Goal: Transaction & Acquisition: Purchase product/service

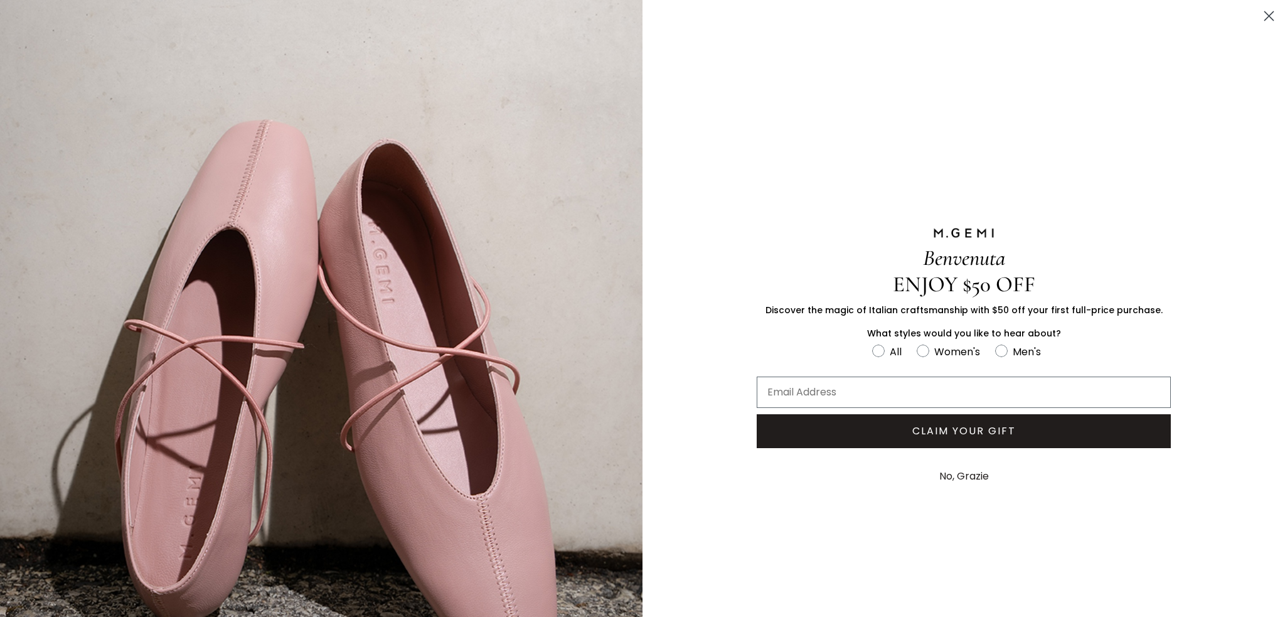
click at [958, 475] on button "No, Grazie" at bounding box center [964, 475] width 62 height 31
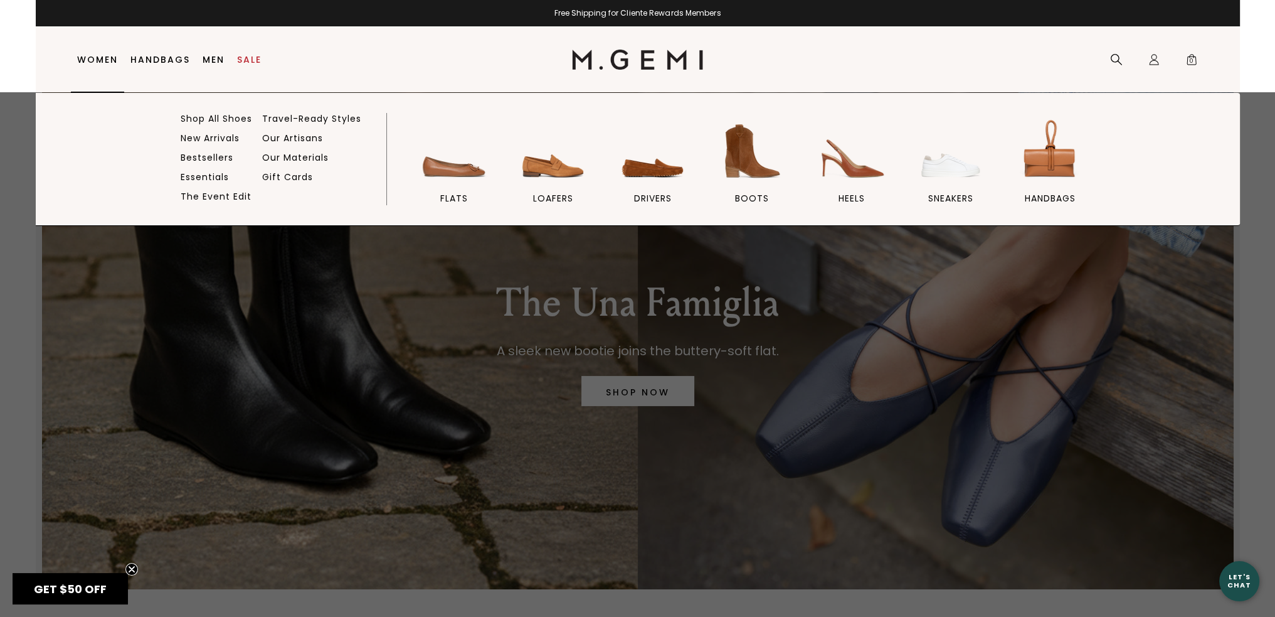
click at [196, 139] on link "New Arrivals" at bounding box center [210, 137] width 59 height 11
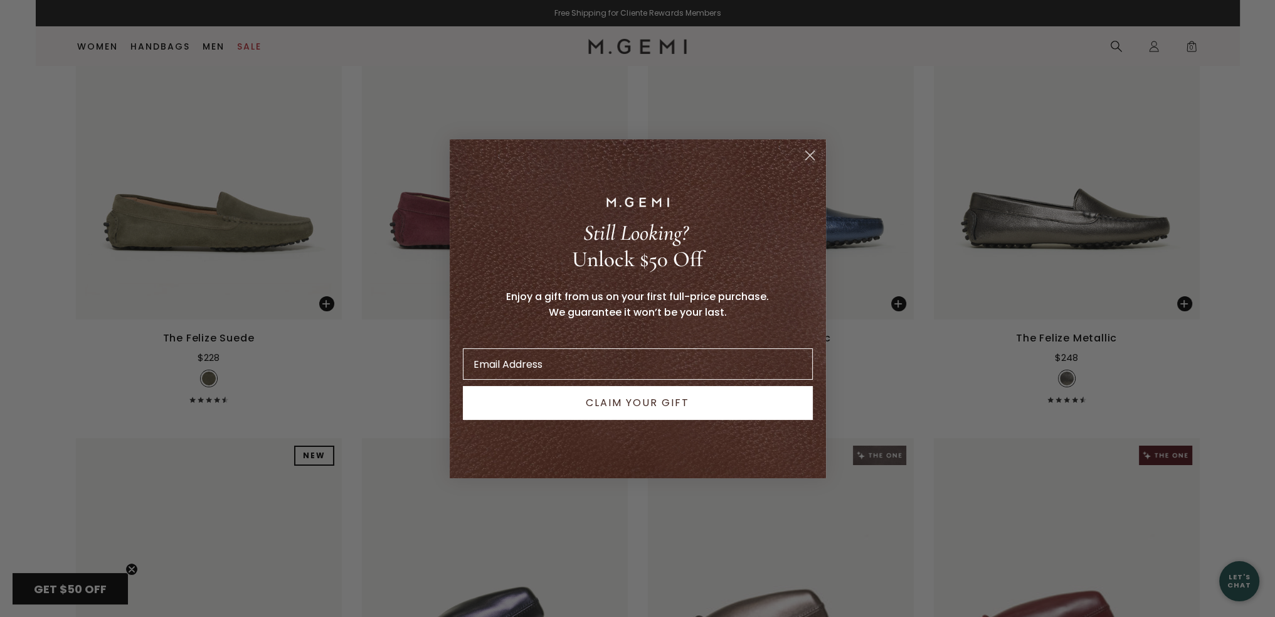
scroll to position [5870, 0]
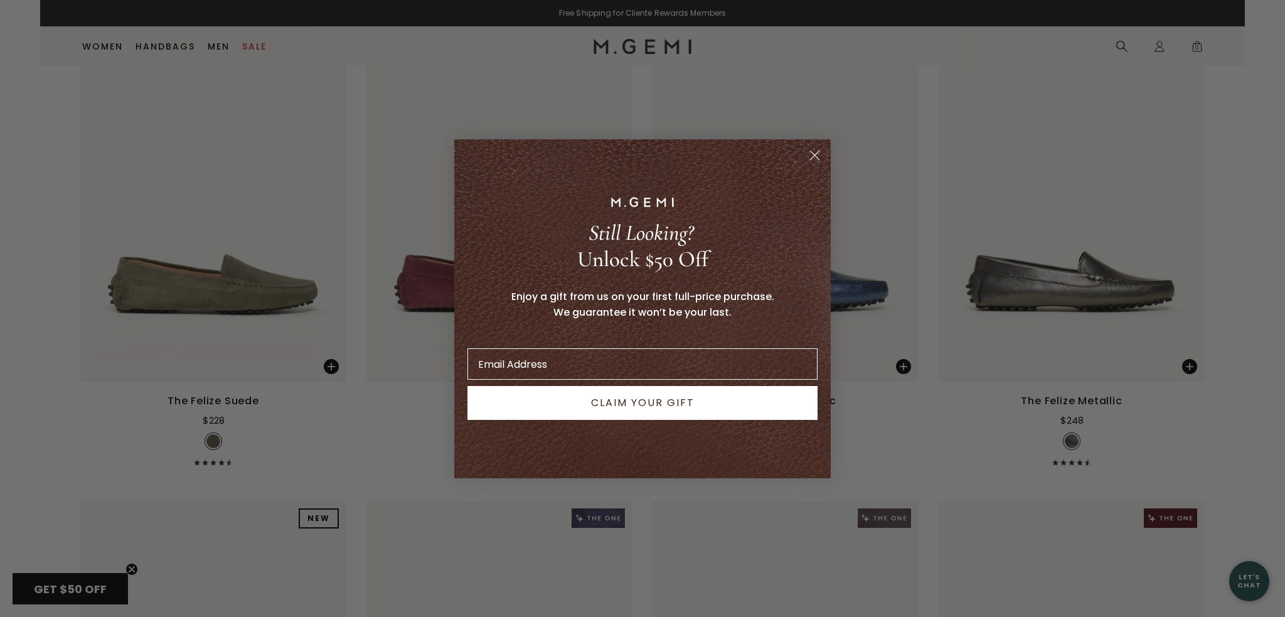
click at [810, 150] on icon "Close dialog" at bounding box center [815, 155] width 22 height 22
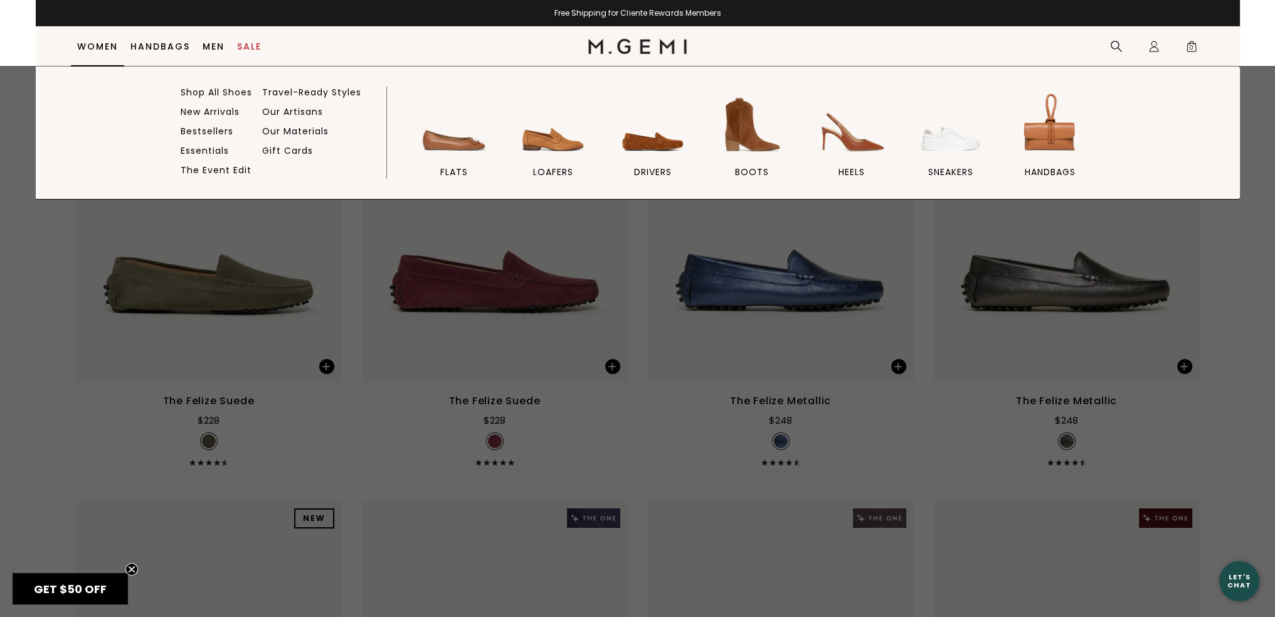
click at [740, 133] on img at bounding box center [752, 125] width 70 height 70
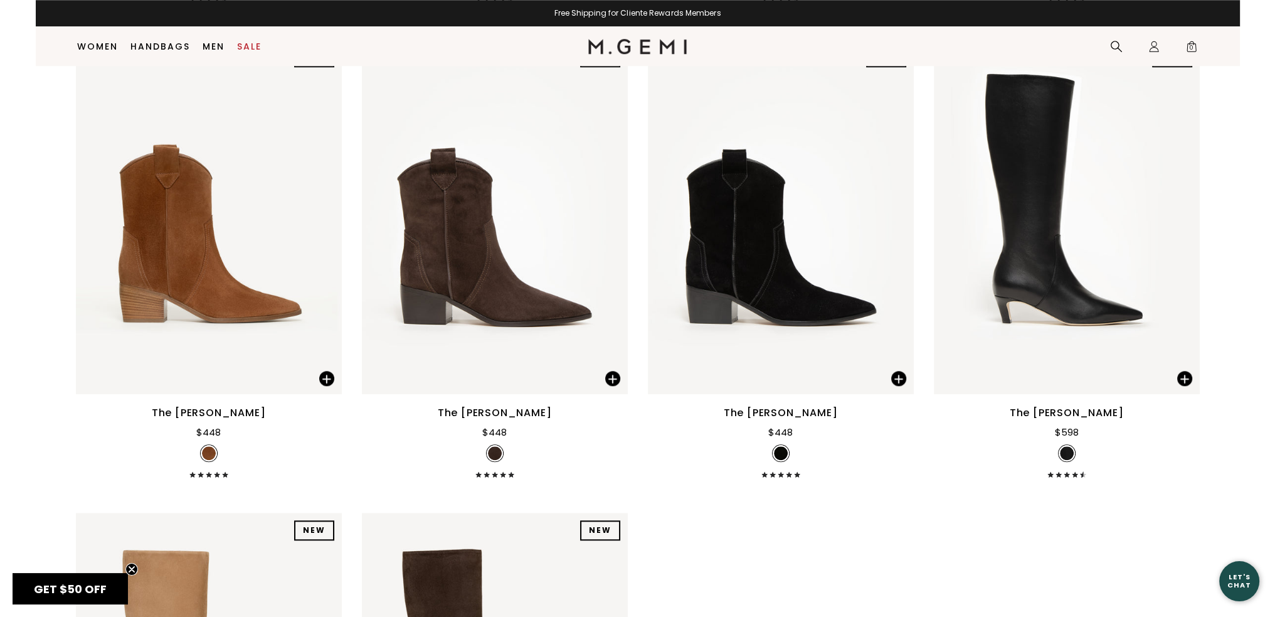
scroll to position [1605, 0]
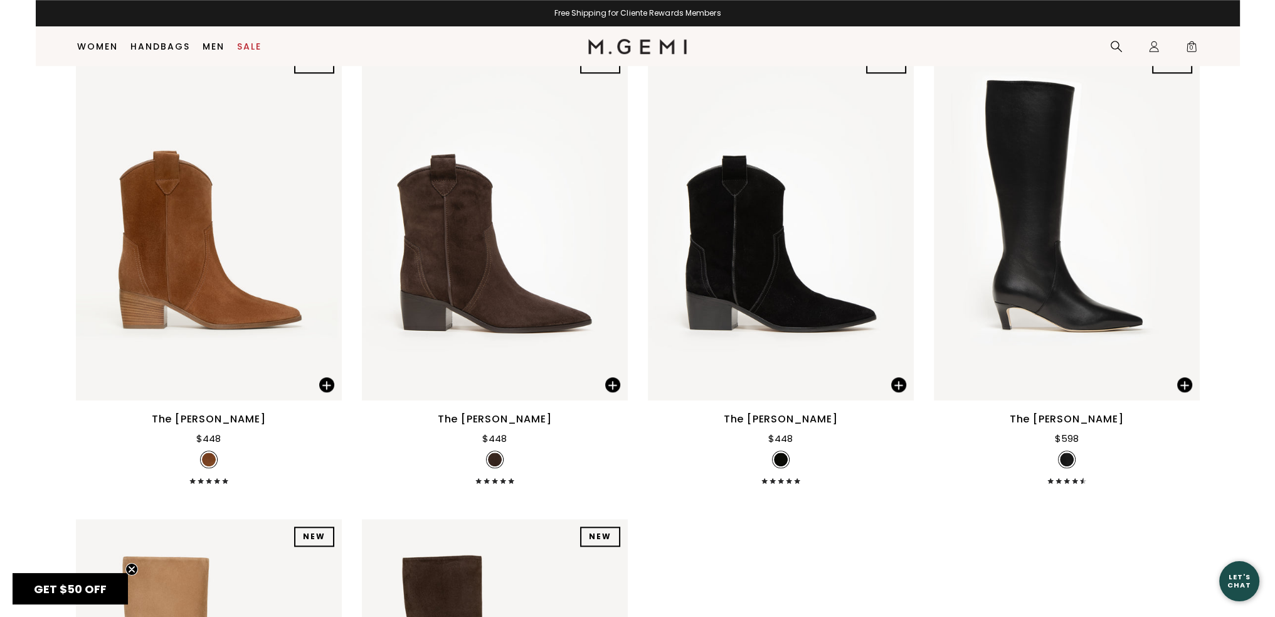
click at [992, 109] on img at bounding box center [1067, 223] width 266 height 354
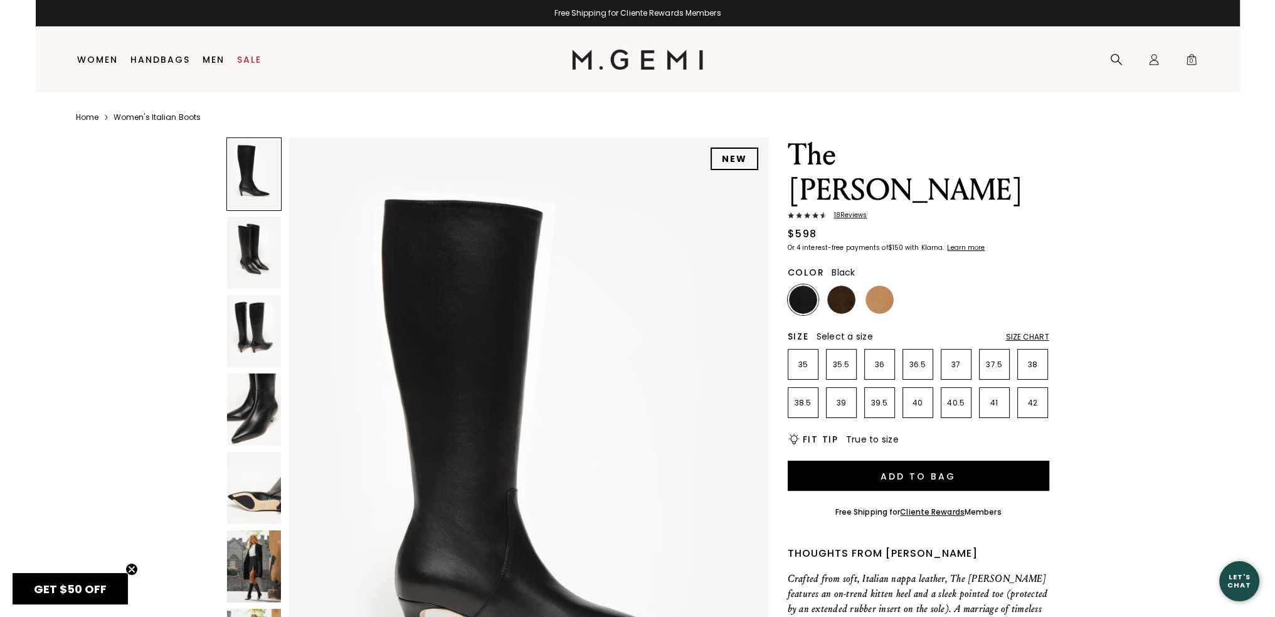
click at [248, 555] on img at bounding box center [254, 566] width 54 height 72
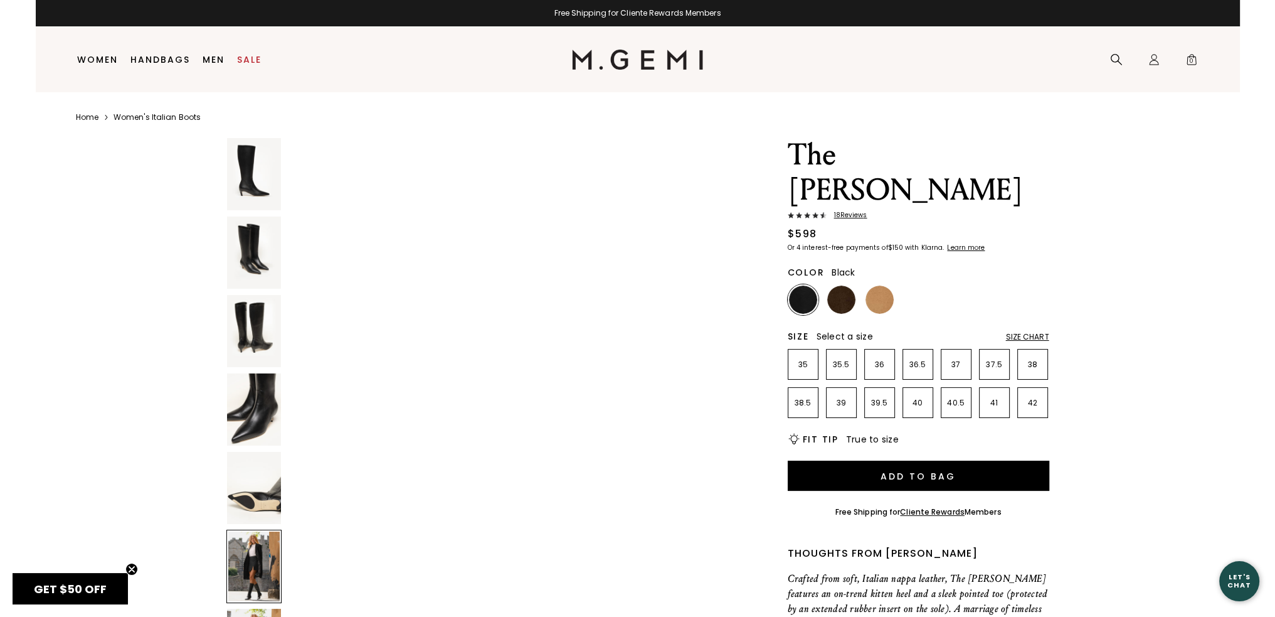
scroll to position [3255, 0]
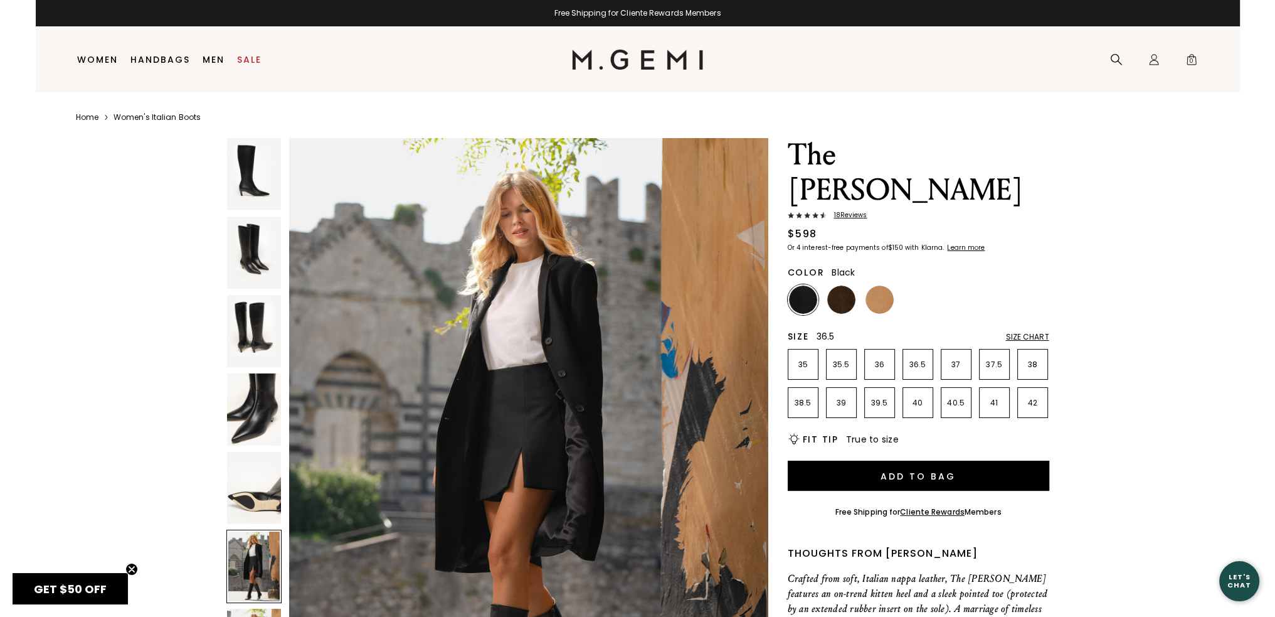
click at [919, 359] on p "36.5" at bounding box center [917, 364] width 29 height 10
click at [838, 285] on img at bounding box center [841, 299] width 28 height 28
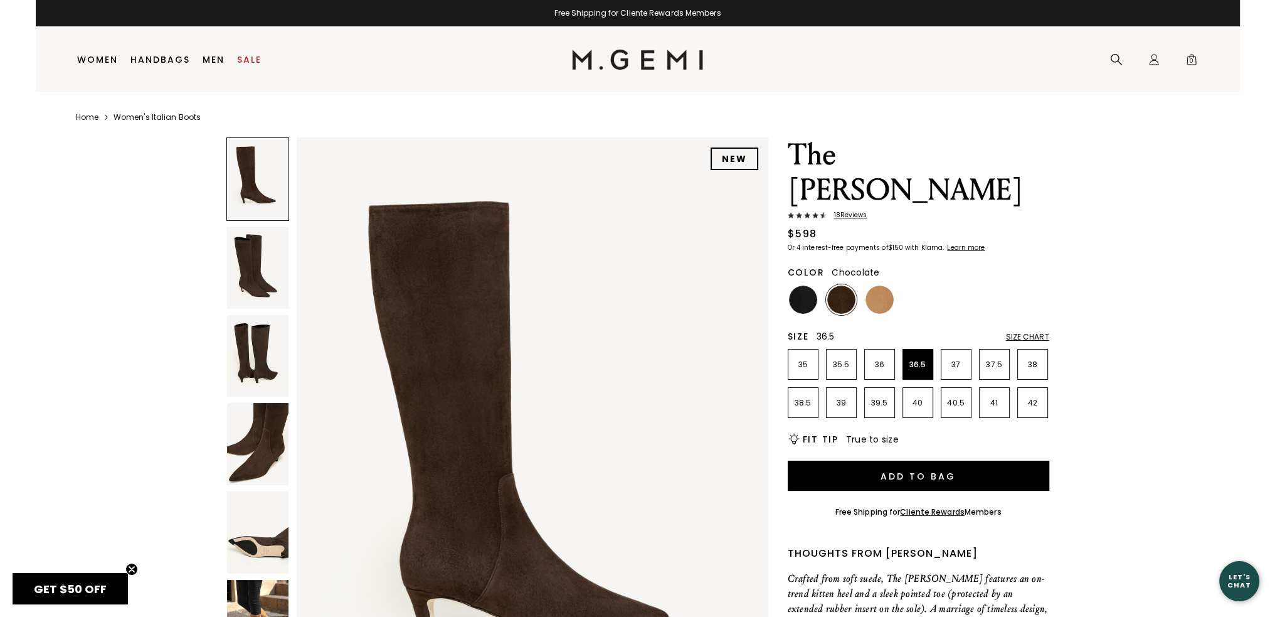
scroll to position [314, 0]
